Goal: Information Seeking & Learning: Learn about a topic

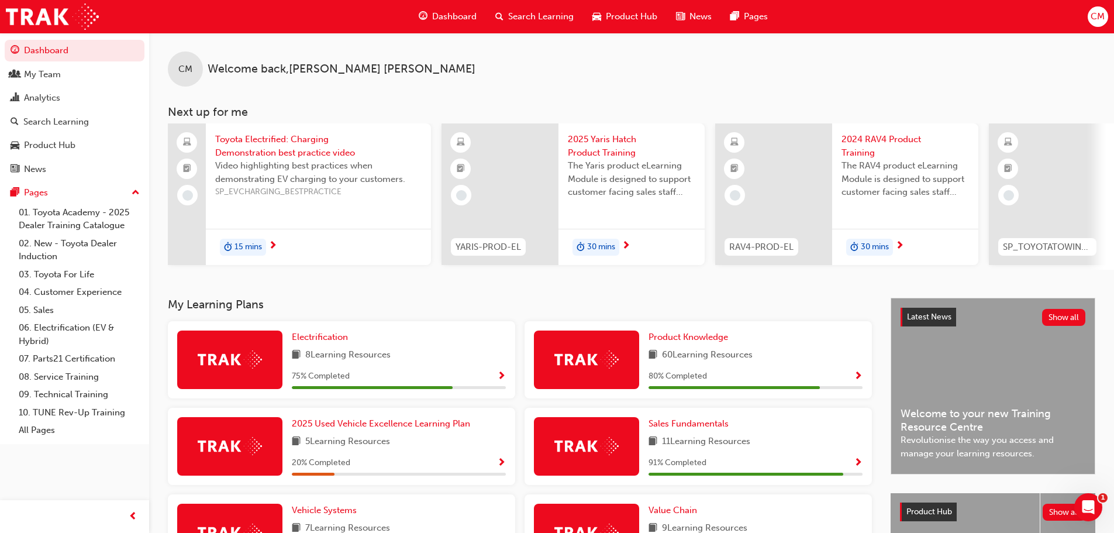
click at [450, 16] on span "Dashboard" at bounding box center [454, 16] width 44 height 13
click at [543, 18] on span "Search Learning" at bounding box center [540, 16] width 65 height 13
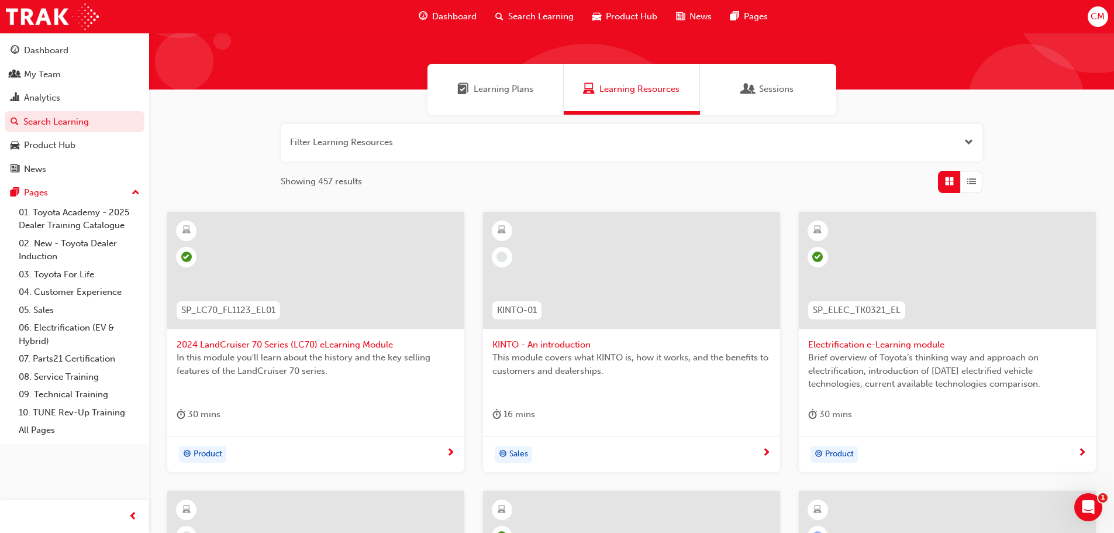
scroll to position [58, 0]
click at [497, 89] on span "Learning Plans" at bounding box center [504, 89] width 60 height 13
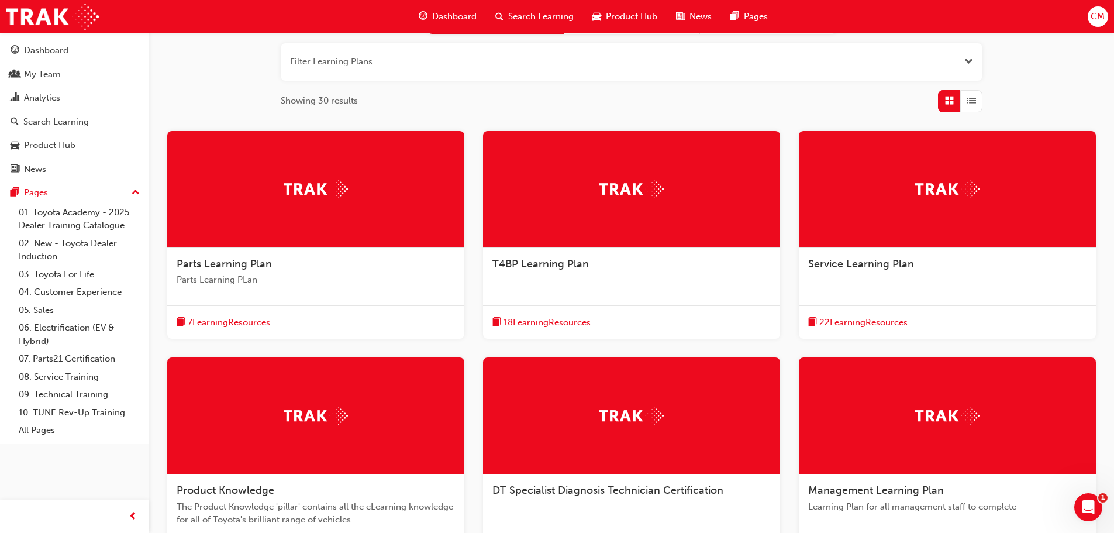
scroll to position [95, 0]
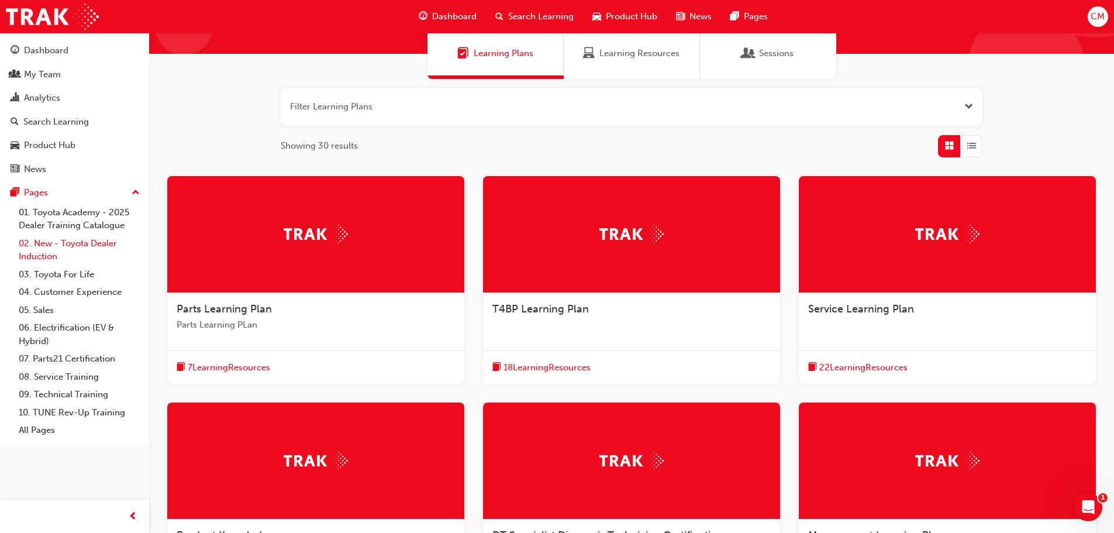
click at [67, 243] on link "02. New - Toyota Dealer Induction" at bounding box center [79, 249] width 130 height 31
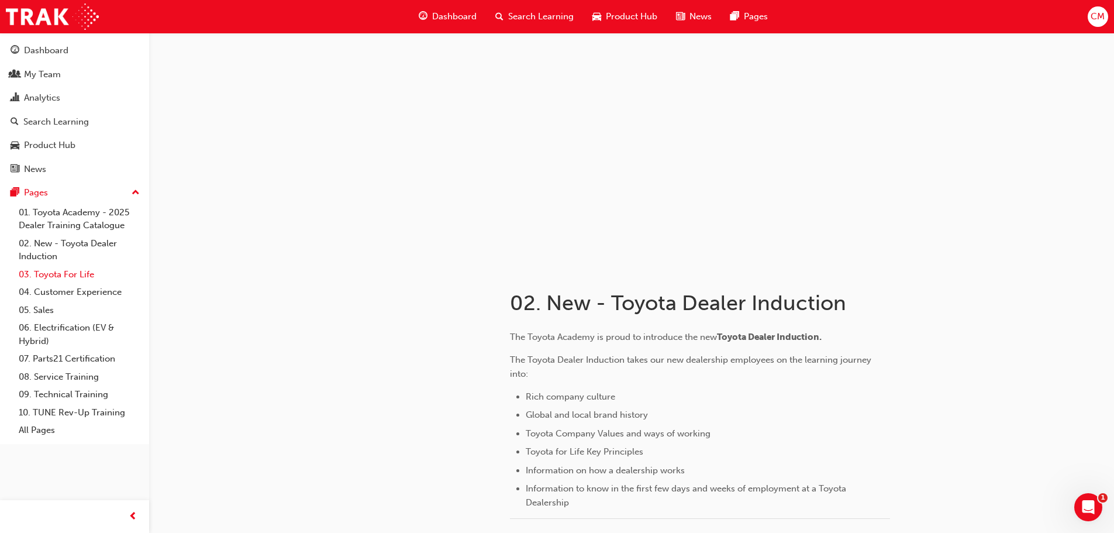
click at [43, 272] on link "03. Toyota For Life" at bounding box center [79, 274] width 130 height 18
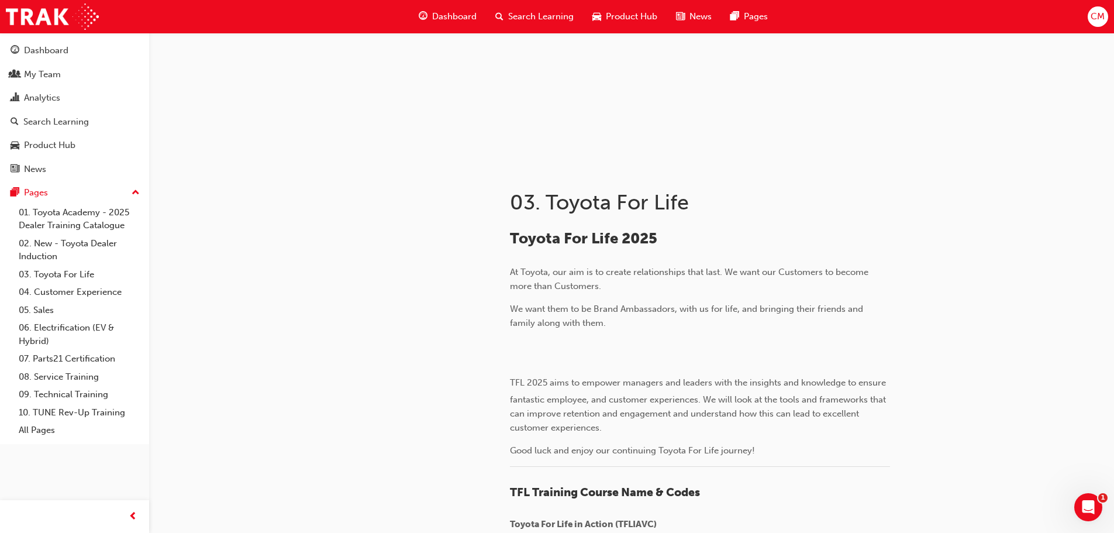
scroll to position [175, 0]
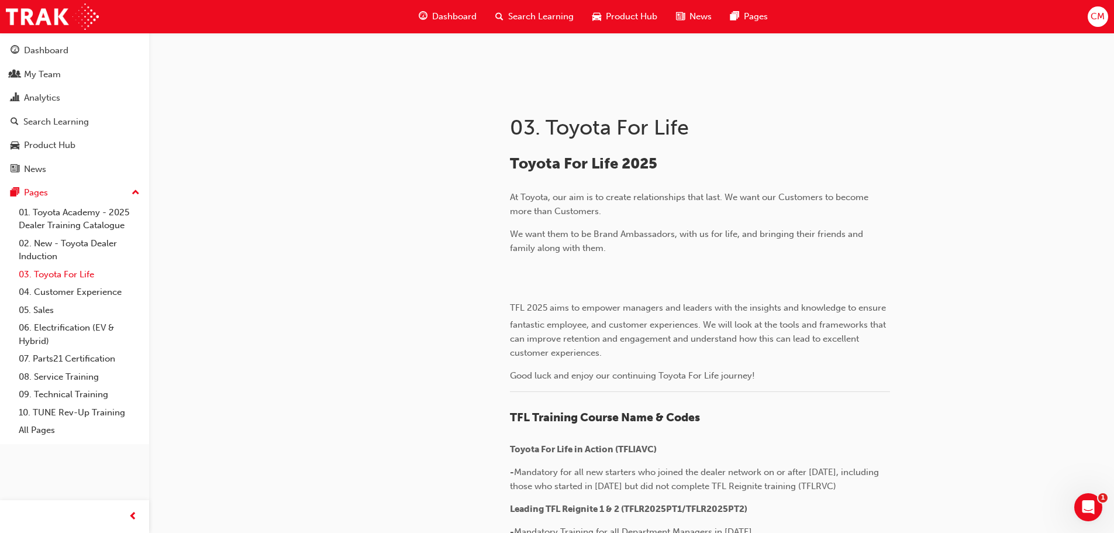
click at [58, 271] on link "03. Toyota For Life" at bounding box center [79, 274] width 130 height 18
click at [55, 78] on div "My Team" at bounding box center [42, 74] width 37 height 13
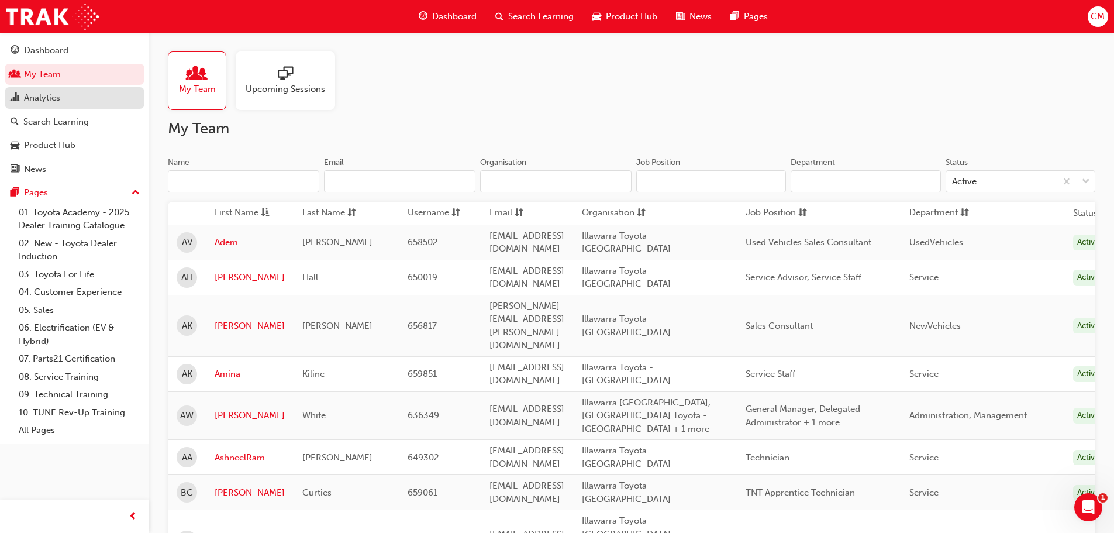
click at [92, 101] on div "Analytics" at bounding box center [75, 98] width 128 height 15
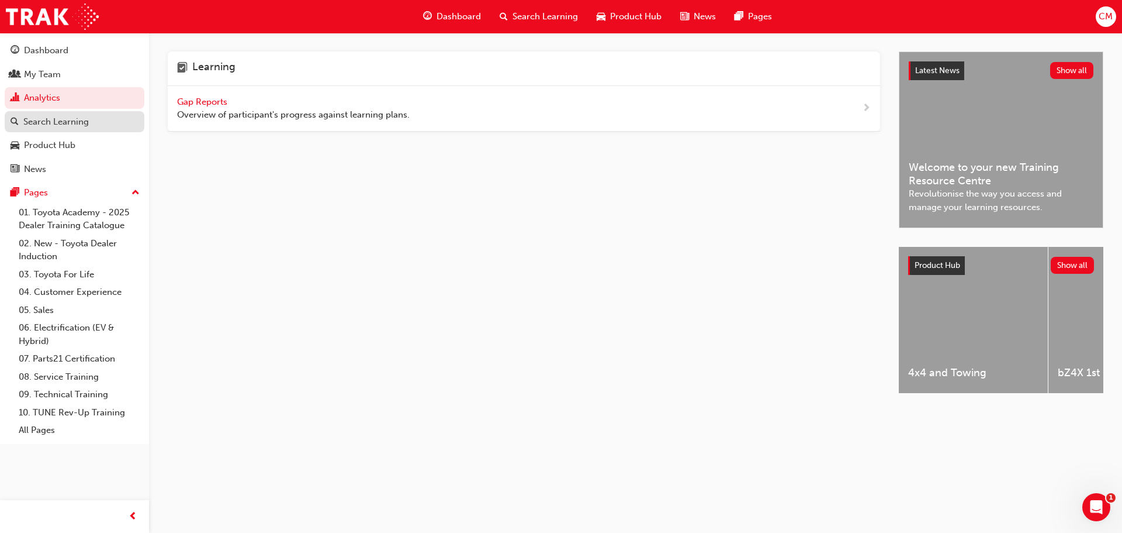
click at [54, 124] on div "Search Learning" at bounding box center [55, 121] width 65 height 13
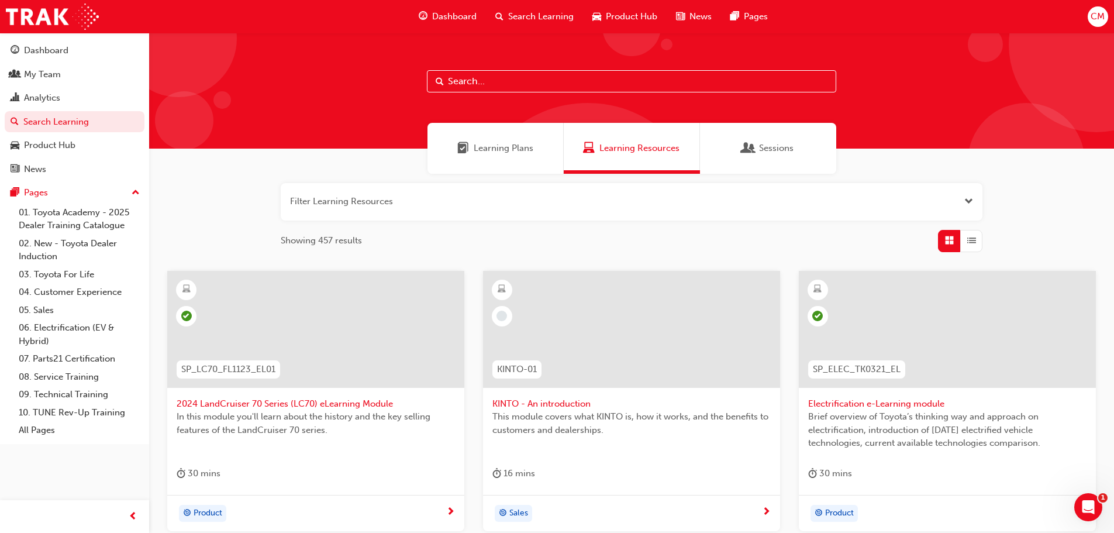
click at [526, 11] on span "Search Learning" at bounding box center [540, 16] width 65 height 13
click at [619, 18] on span "Product Hub" at bounding box center [631, 16] width 51 height 13
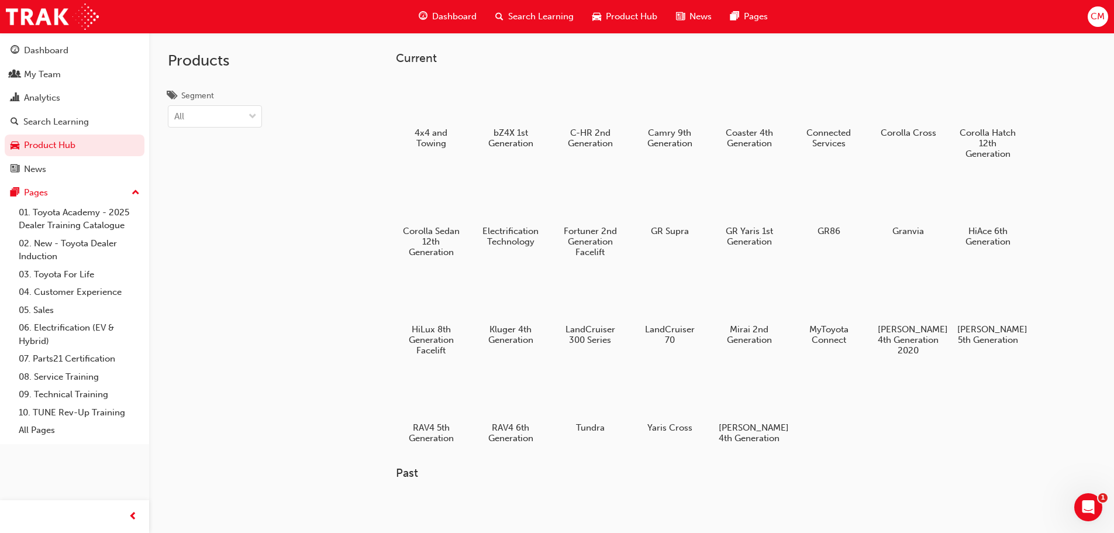
click at [630, 15] on span "Product Hub" at bounding box center [631, 16] width 51 height 13
click at [627, 18] on span "Product Hub" at bounding box center [631, 16] width 51 height 13
click at [627, 15] on span "Product Hub" at bounding box center [631, 16] width 51 height 13
click at [541, 15] on span "Search Learning" at bounding box center [540, 16] width 65 height 13
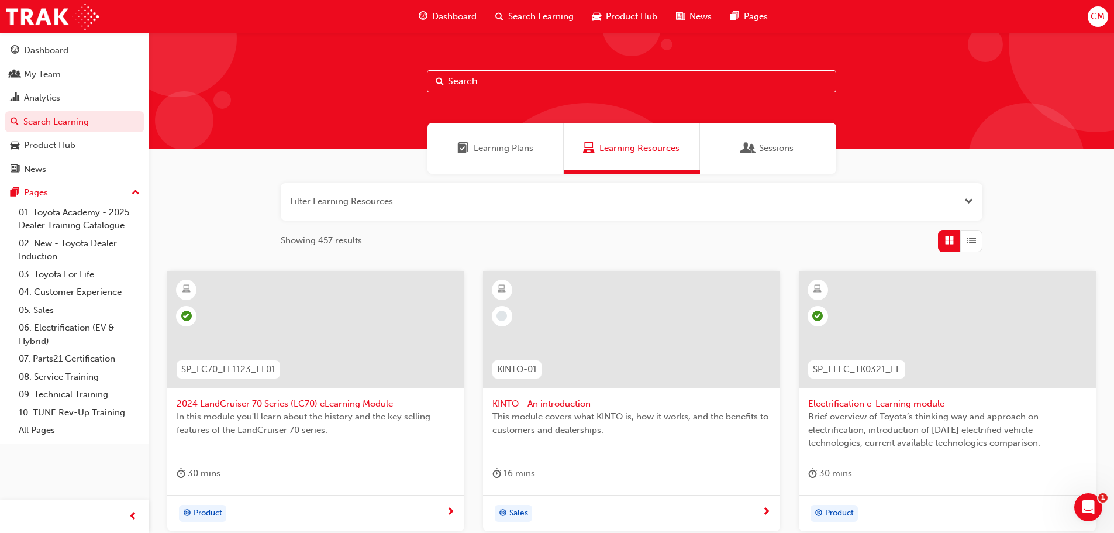
click at [770, 151] on span "Sessions" at bounding box center [776, 147] width 34 height 13
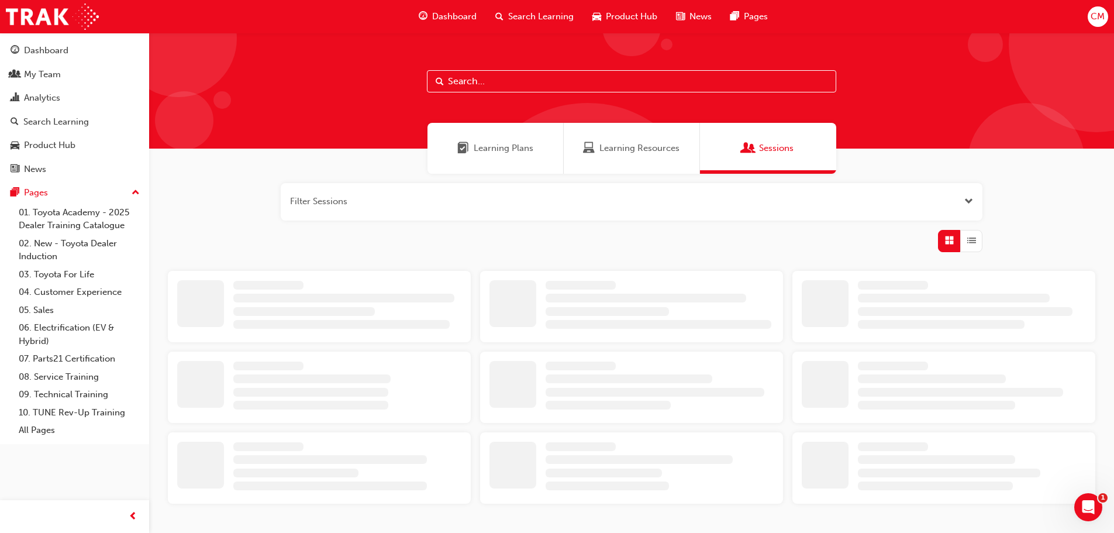
click at [519, 153] on span "Learning Plans" at bounding box center [504, 147] width 60 height 13
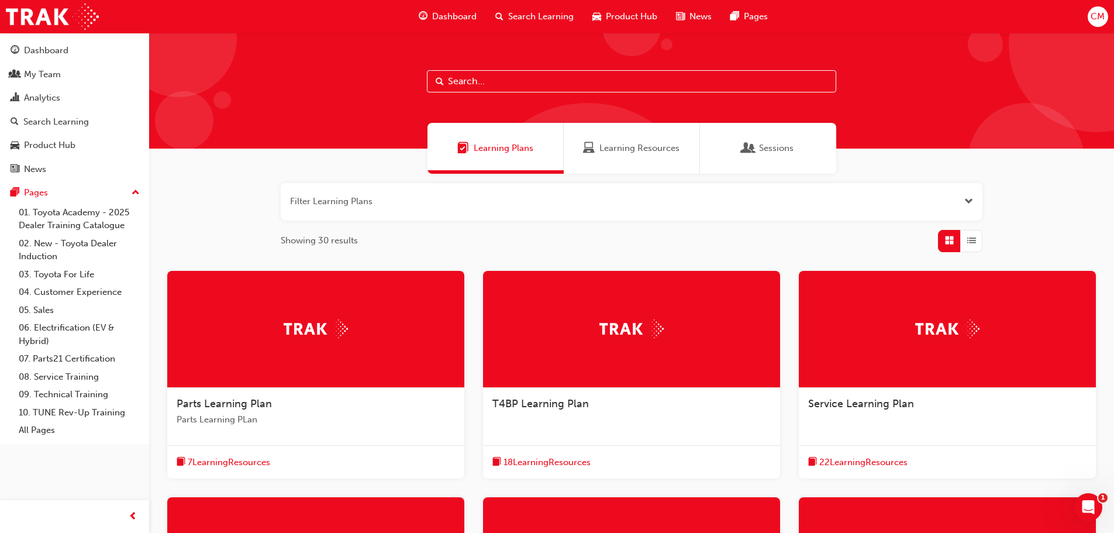
click at [377, 205] on button "button" at bounding box center [632, 201] width 702 height 37
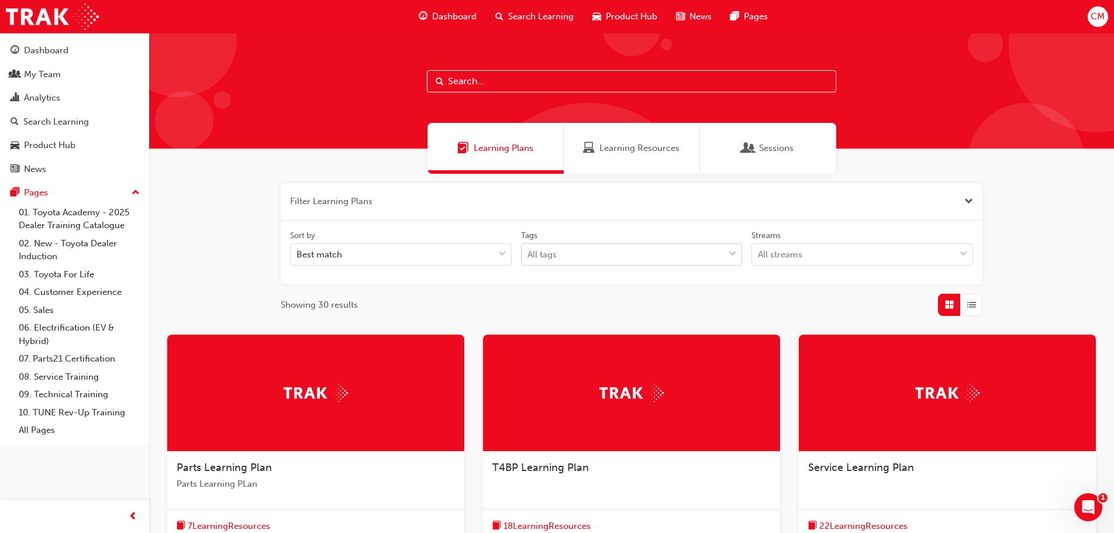
click at [630, 259] on div "All tags" at bounding box center [622, 254] width 203 height 20
click at [528, 259] on input "Tags All tags" at bounding box center [527, 254] width 1 height 10
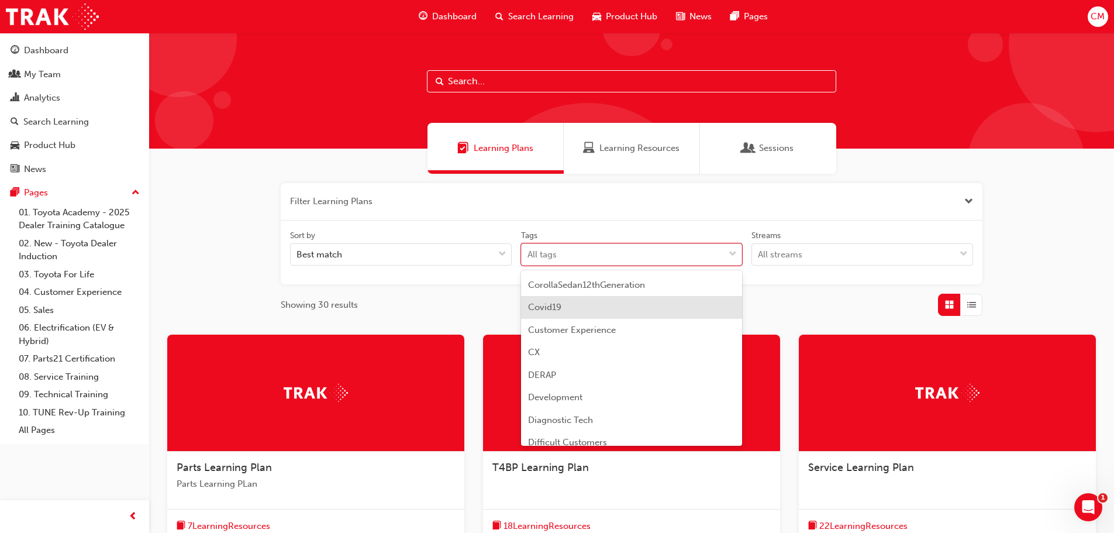
scroll to position [994, 0]
click at [1039, 204] on div "Filter Learning Plans Sort by Best match Tags option Customer Experience focuse…" at bounding box center [631, 516] width 965 height 685
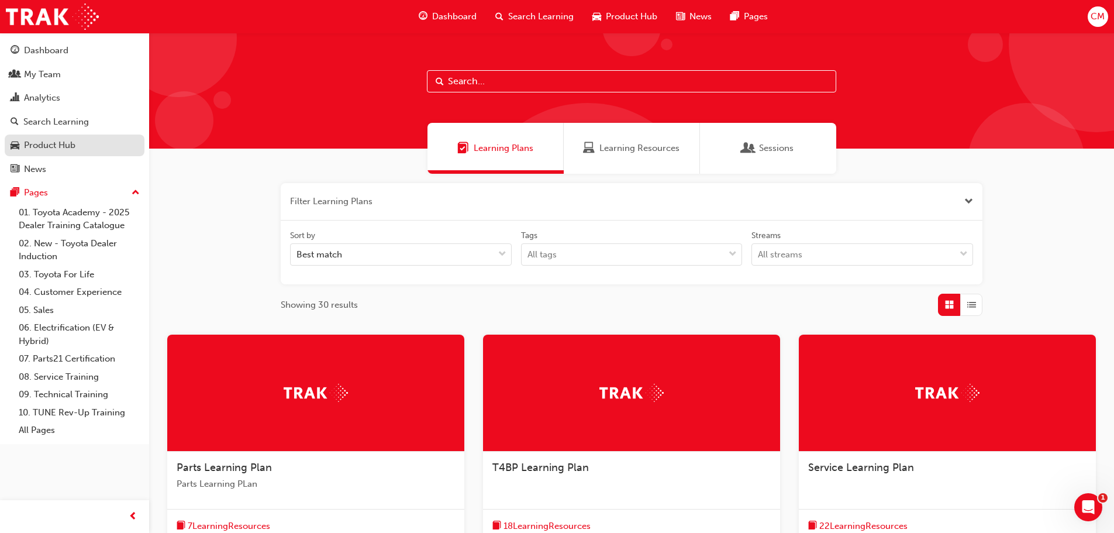
click at [42, 143] on div "Product Hub" at bounding box center [49, 145] width 51 height 13
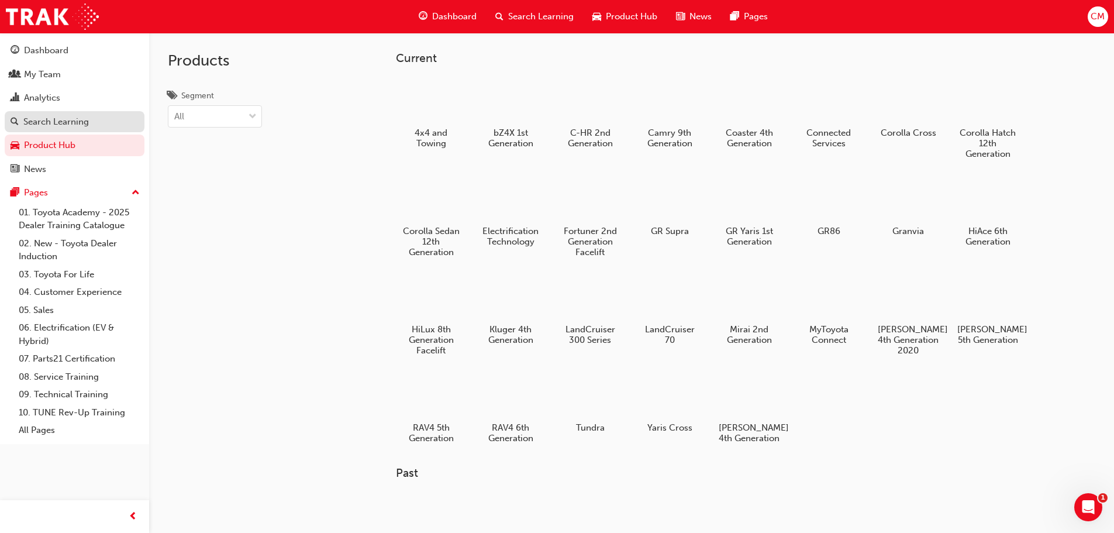
click at [51, 122] on div "Search Learning" at bounding box center [55, 121] width 65 height 13
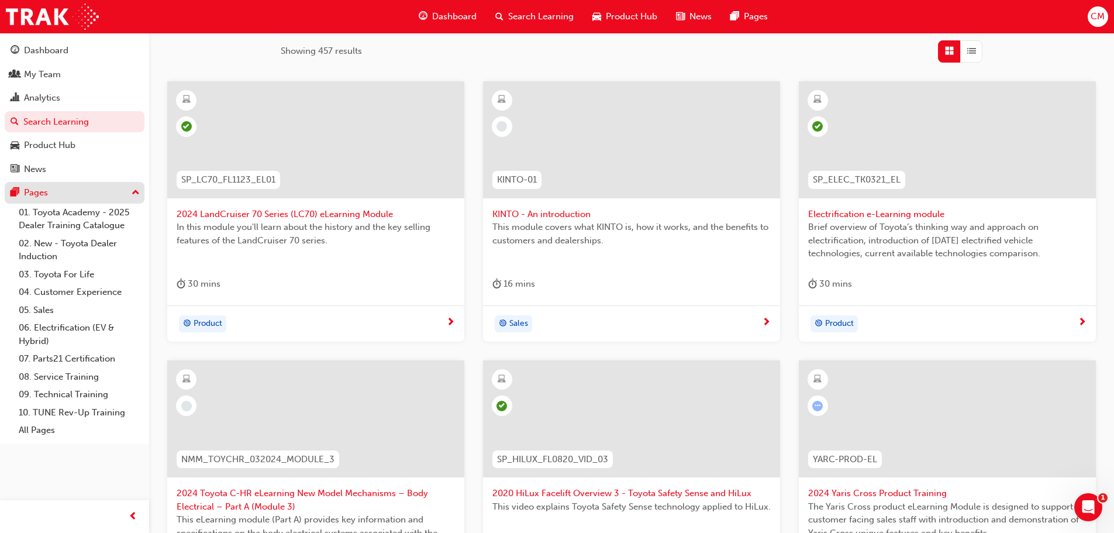
scroll to position [117, 0]
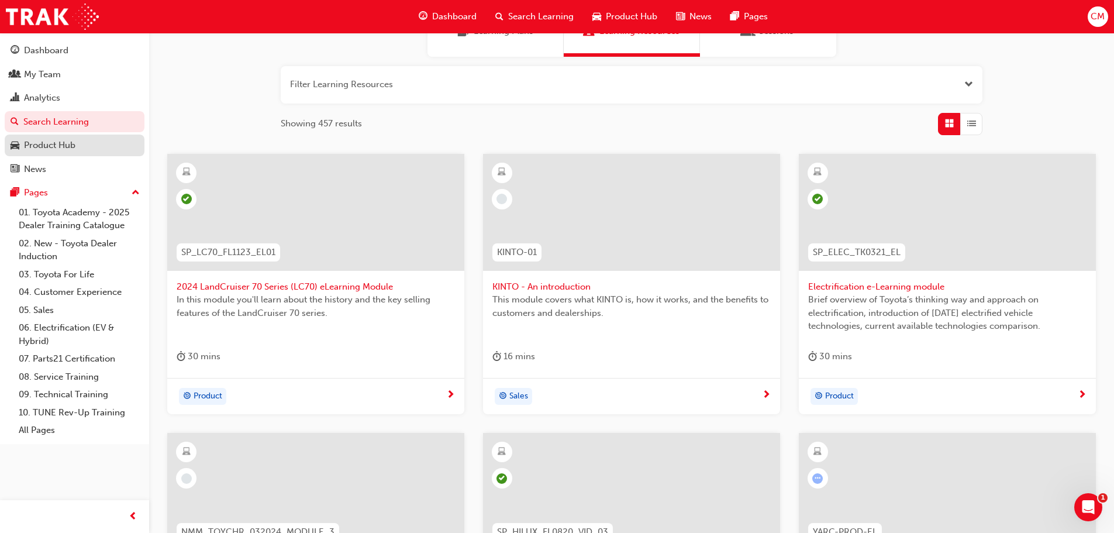
click at [51, 151] on div "Product Hub" at bounding box center [49, 145] width 51 height 13
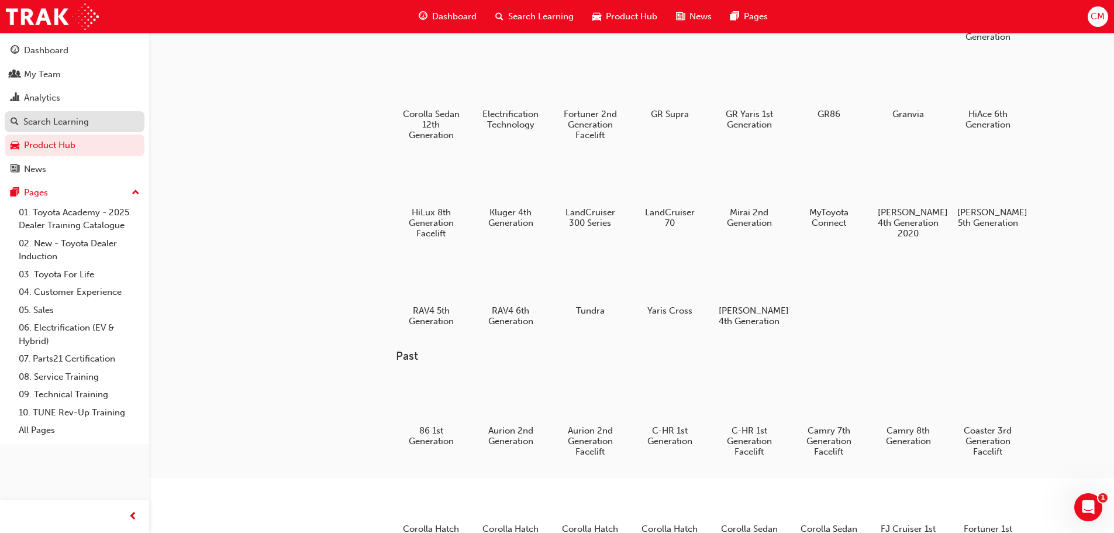
click at [53, 122] on div "Search Learning" at bounding box center [55, 121] width 65 height 13
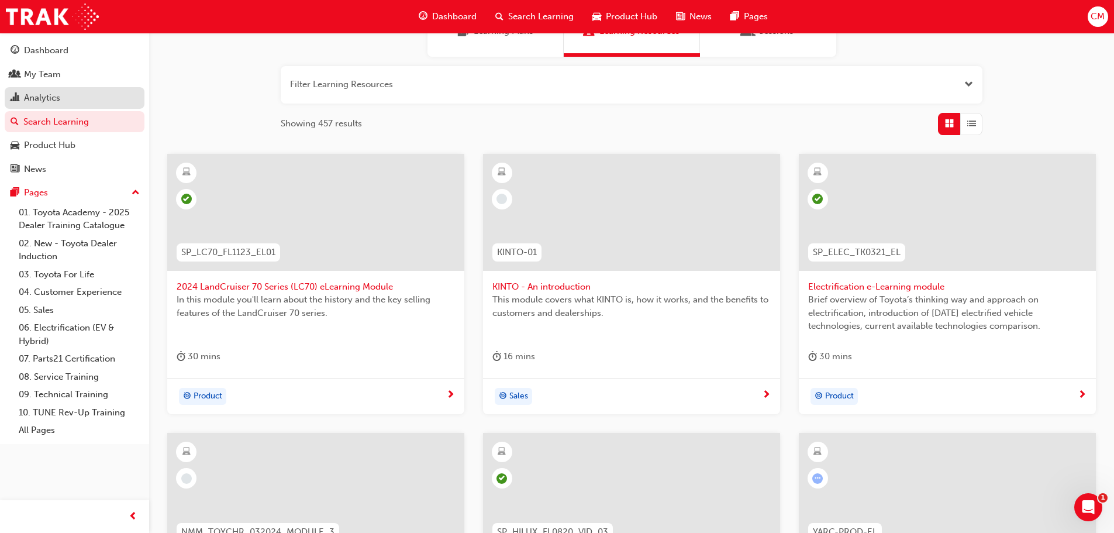
click at [54, 100] on div "Analytics" at bounding box center [42, 97] width 36 height 13
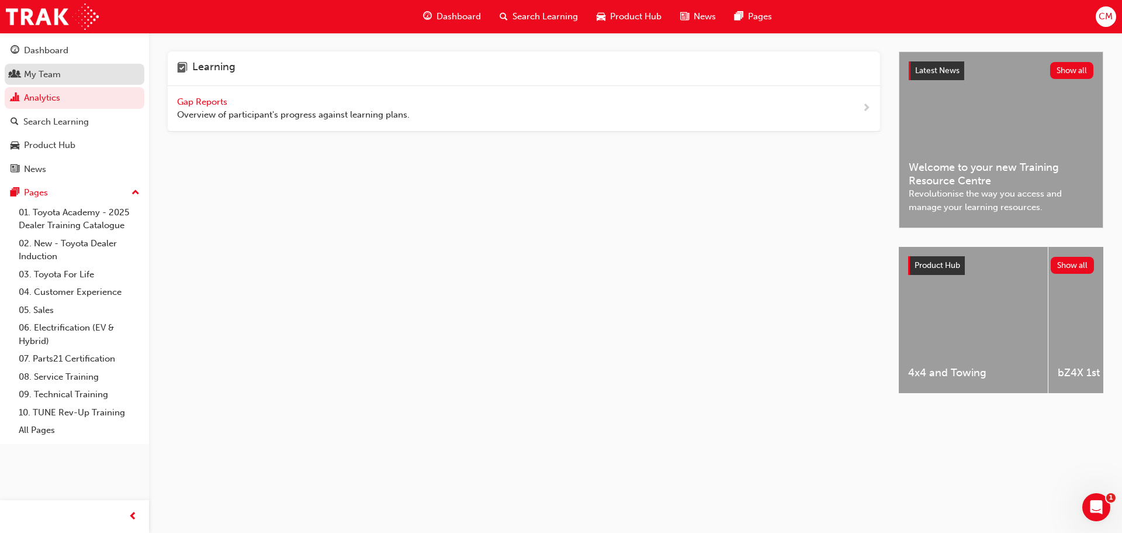
click at [61, 72] on div "My Team" at bounding box center [75, 74] width 128 height 15
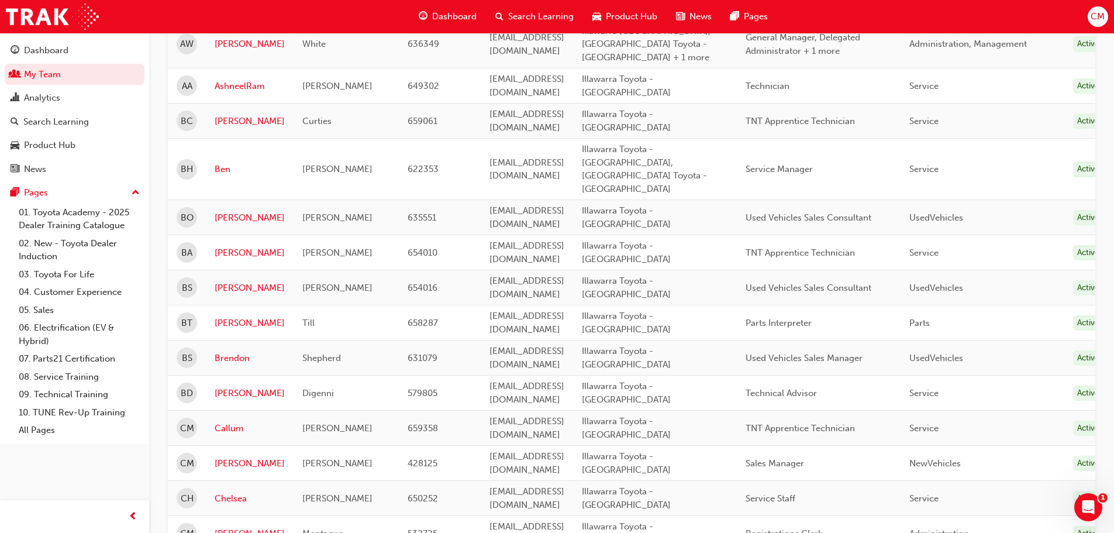
scroll to position [351, 0]
